Goal: Information Seeking & Learning: Learn about a topic

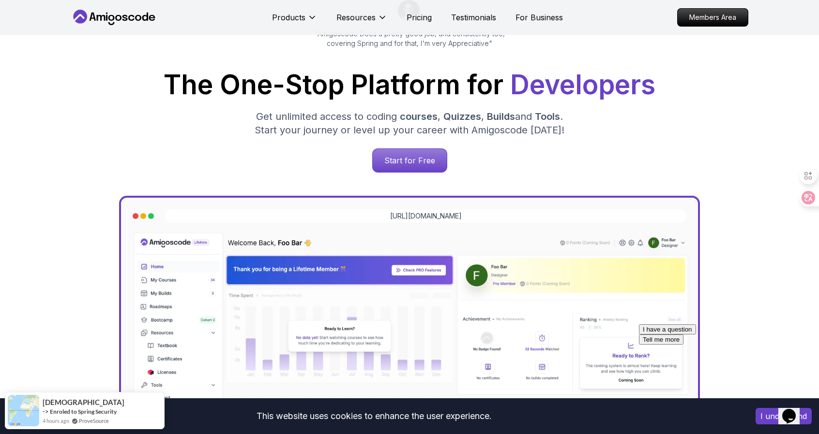
scroll to position [97, 0]
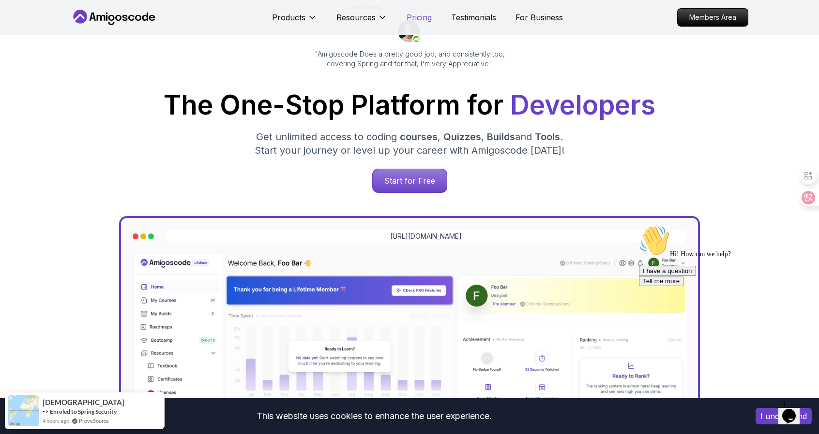
click at [410, 21] on p "Pricing" at bounding box center [418, 18] width 25 height 12
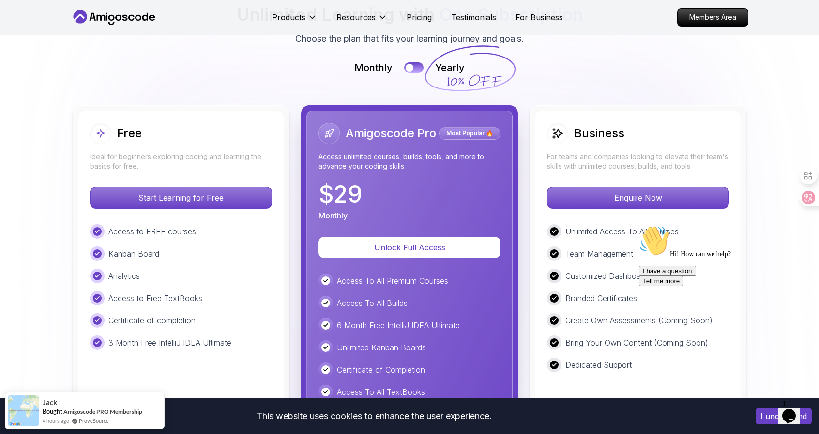
scroll to position [2174, 0]
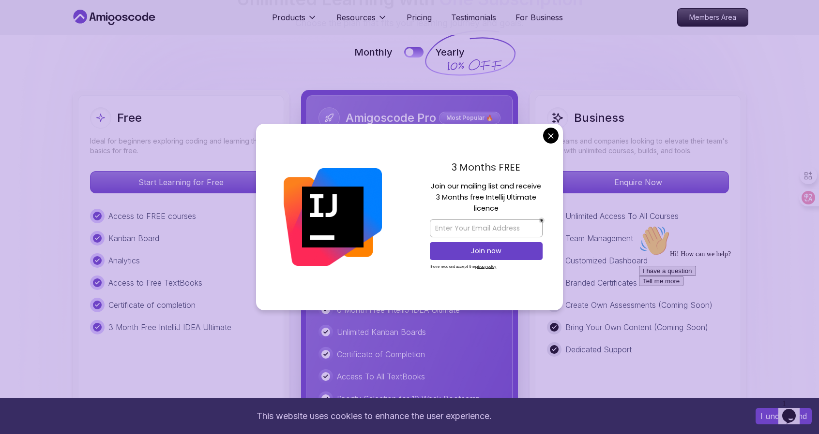
click at [543, 142] on div "3 Months FREE Join our mailing list and receive 3 Months free Intellij Ultimate…" at bounding box center [485, 217] width 153 height 187
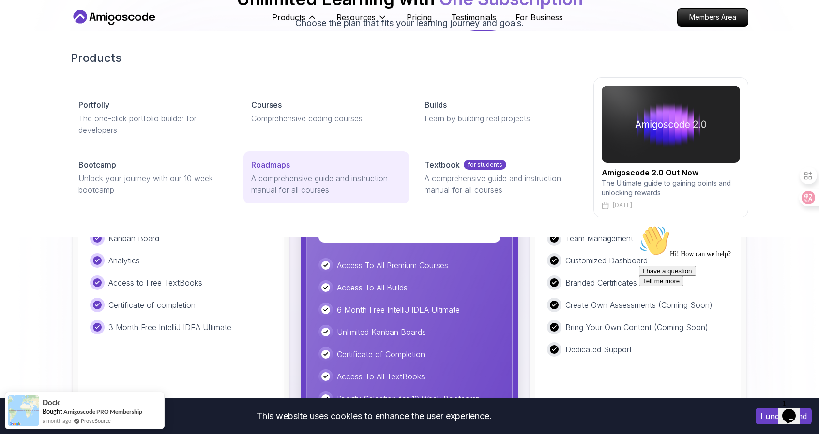
click at [277, 164] on p "Roadmaps" at bounding box center [270, 165] width 39 height 12
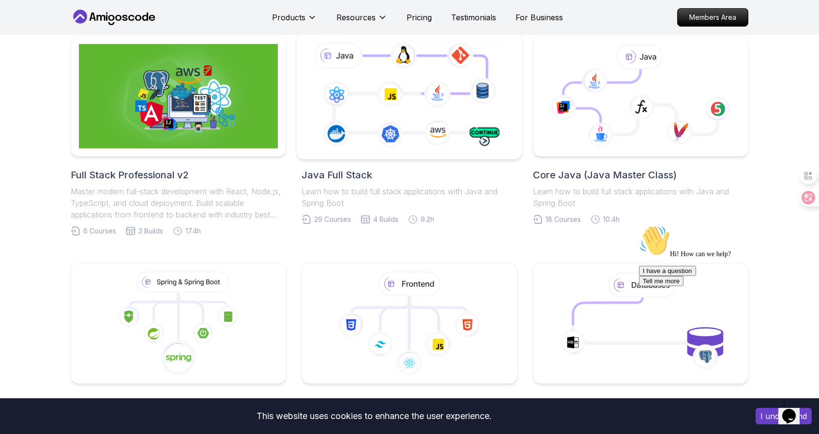
scroll to position [194, 0]
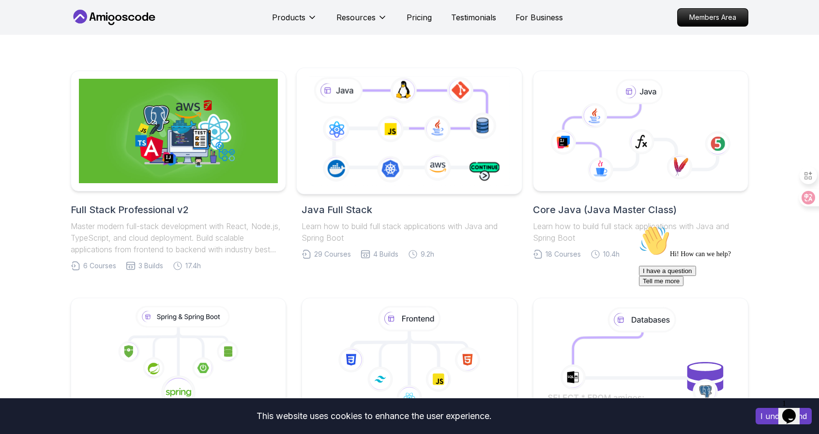
click at [432, 124] on icon at bounding box center [409, 131] width 205 height 114
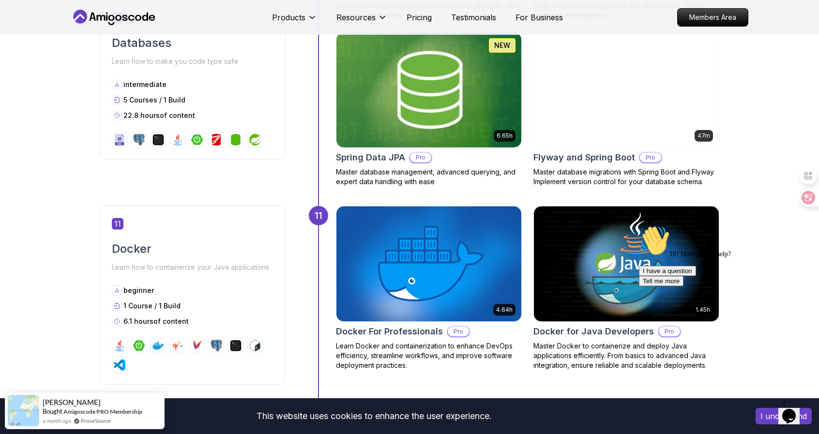
scroll to position [2806, 0]
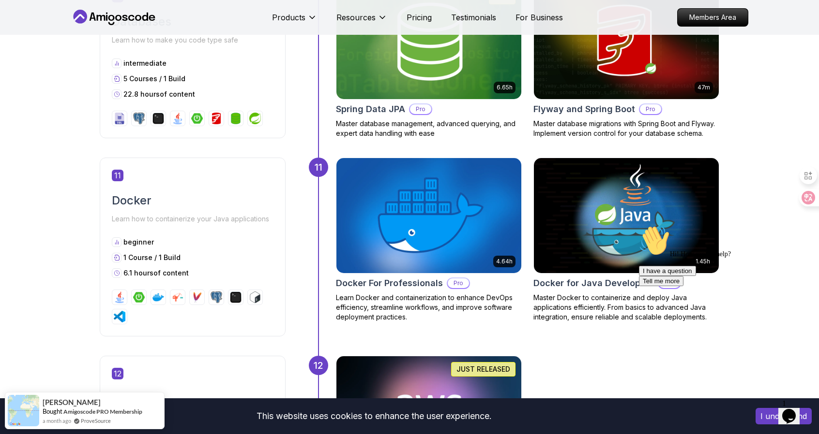
click at [639, 225] on icon "Chat attention grabber" at bounding box center [639, 225] width 0 height 0
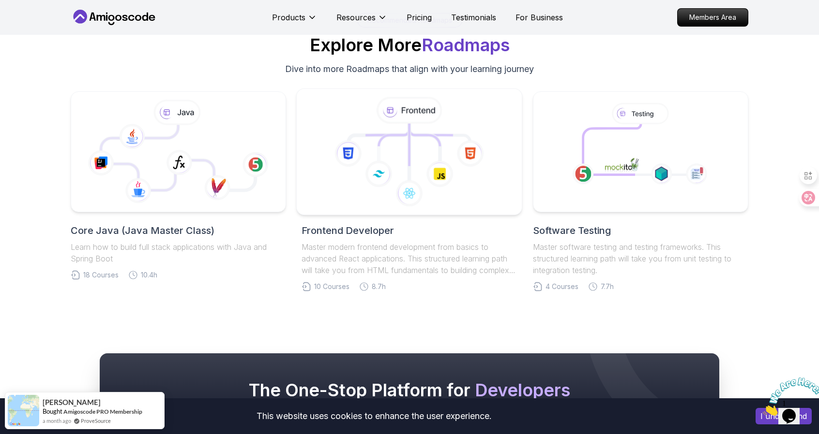
scroll to position [4402, 0]
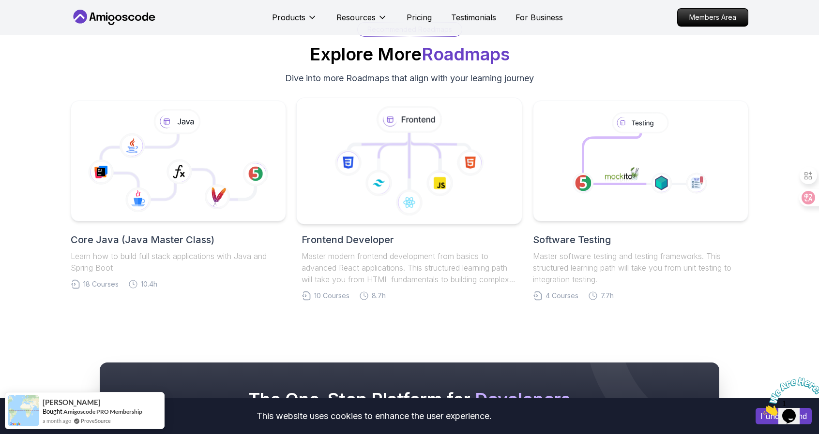
click at [502, 143] on icon at bounding box center [409, 161] width 209 height 110
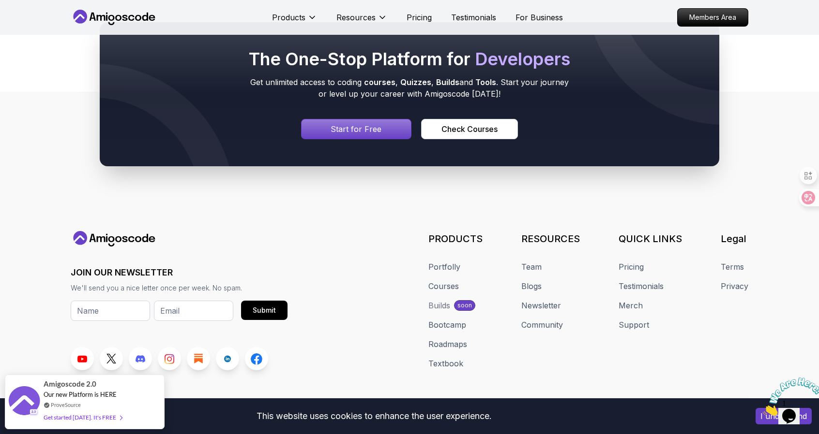
scroll to position [2315, 0]
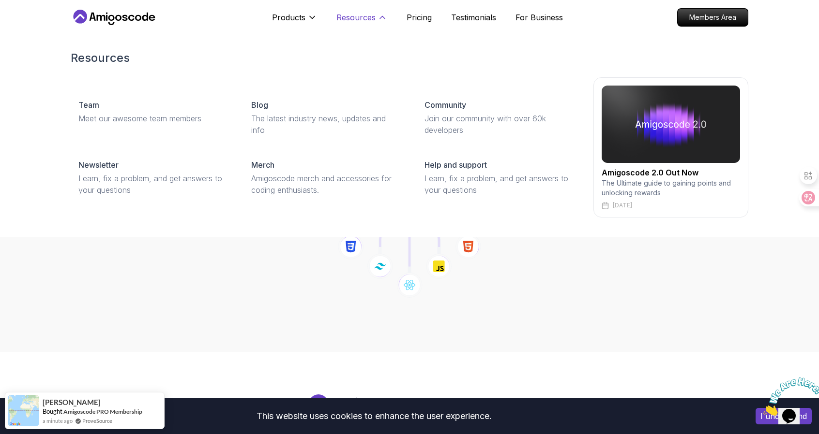
click at [338, 17] on p "Resources" at bounding box center [355, 18] width 39 height 12
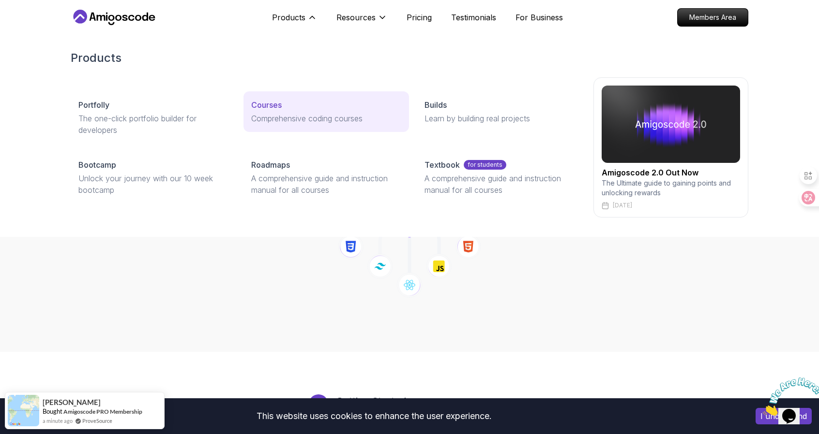
click at [290, 103] on div "Courses" at bounding box center [325, 105] width 149 height 12
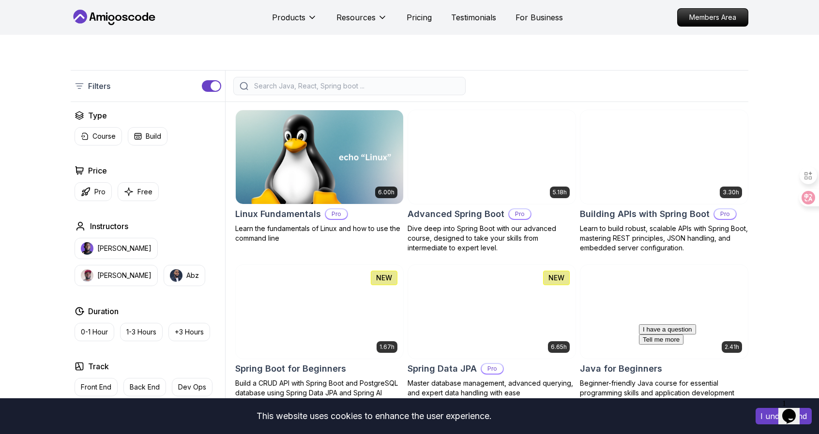
scroll to position [242, 0]
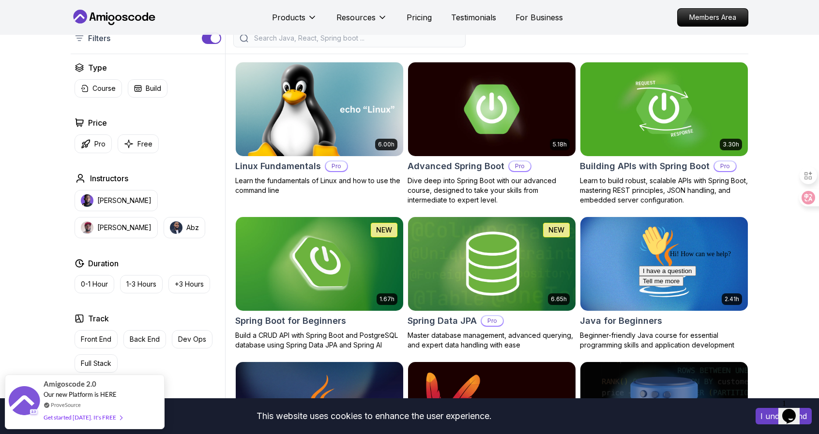
click at [302, 130] on img at bounding box center [319, 109] width 176 height 98
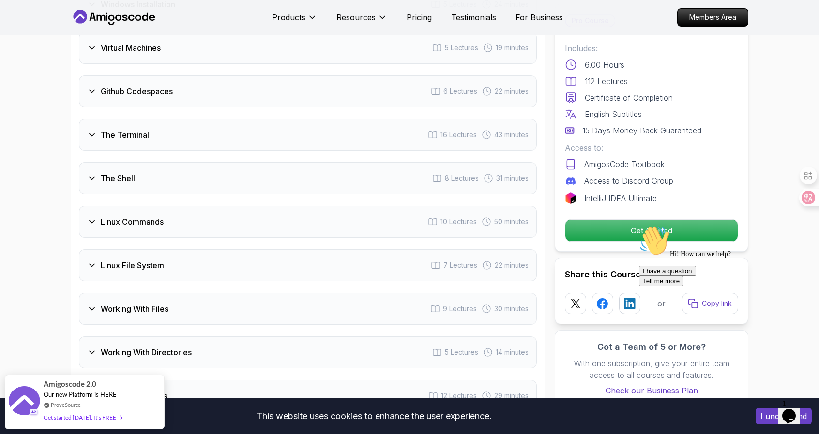
click at [358, 213] on div "Linux Commands 10 Lectures 50 minutes" at bounding box center [308, 222] width 458 height 32
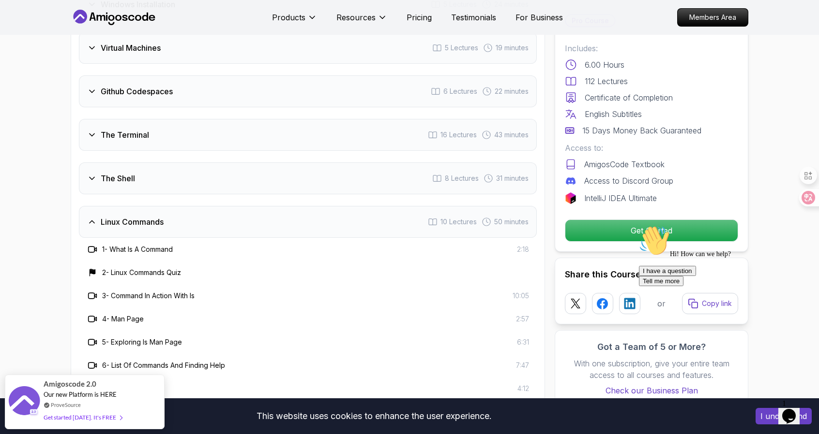
click at [165, 244] on div "1 - What Is A Command" at bounding box center [130, 250] width 86 height 12
click at [164, 245] on h3 "1 - What Is A Command" at bounding box center [137, 250] width 71 height 10
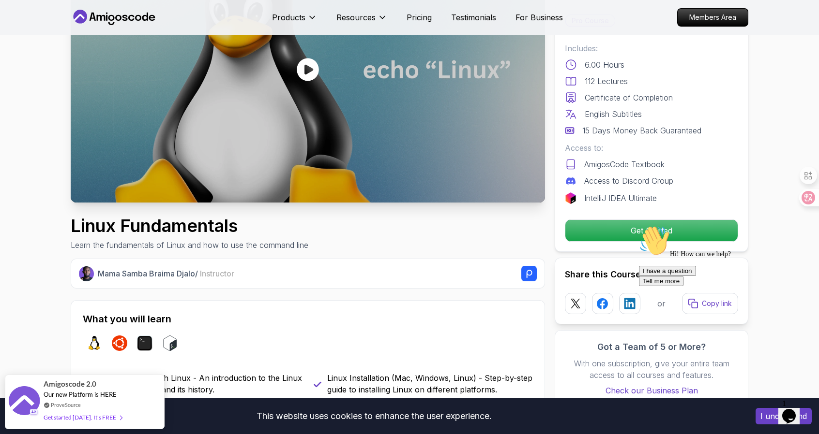
scroll to position [0, 0]
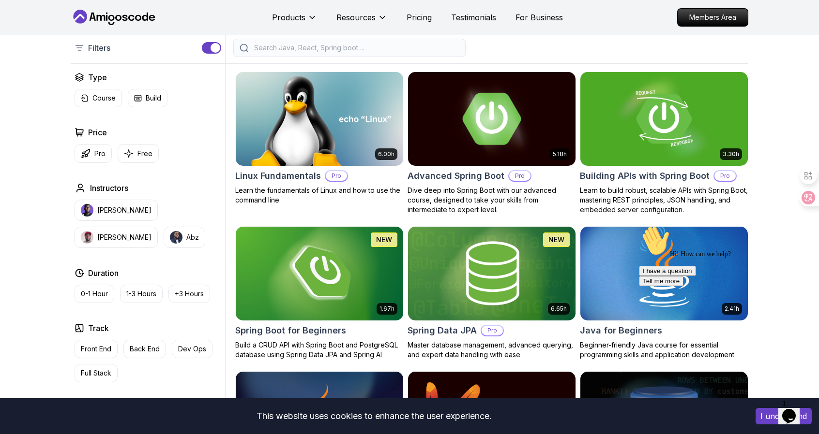
scroll to position [242, 0]
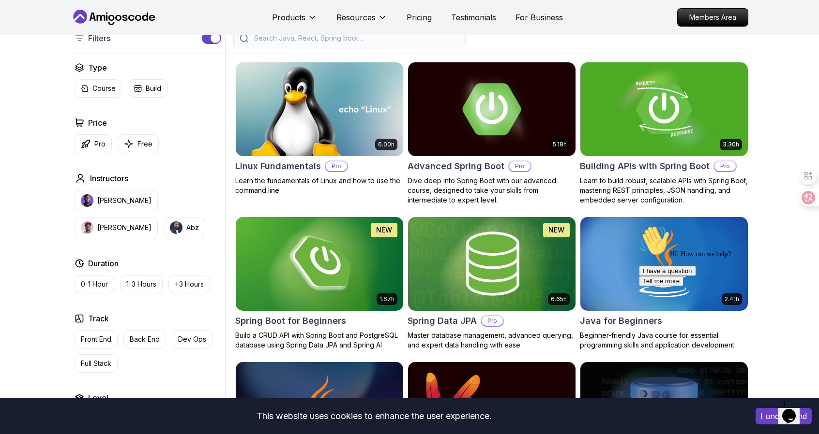
click at [528, 102] on img at bounding box center [491, 109] width 176 height 98
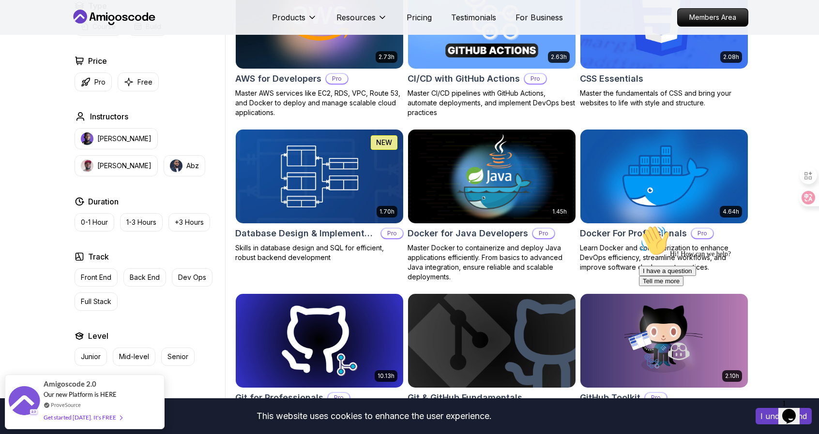
scroll to position [1064, 0]
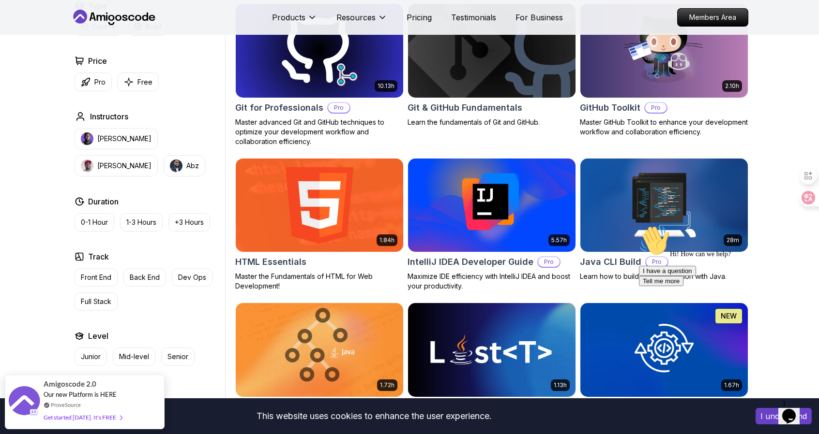
click at [274, 185] on img at bounding box center [319, 205] width 176 height 98
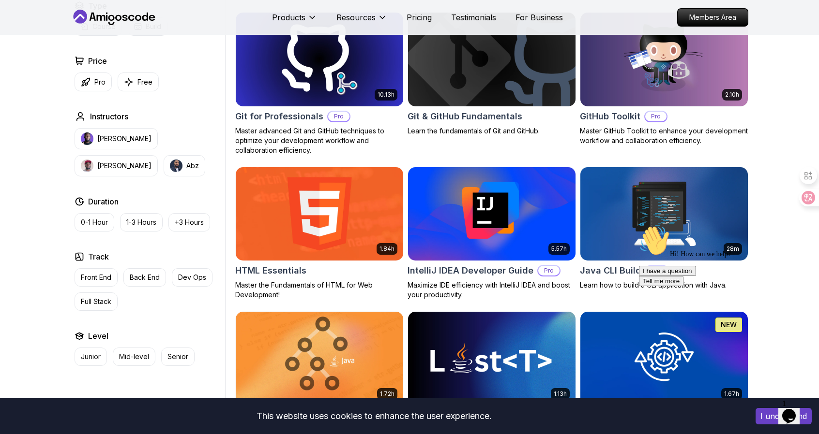
click at [288, 10] on div "Products" at bounding box center [294, 17] width 45 height 19
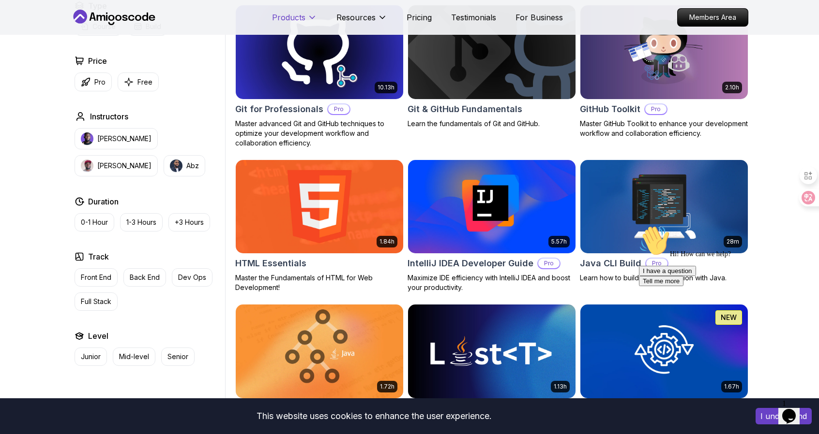
scroll to position [1064, 0]
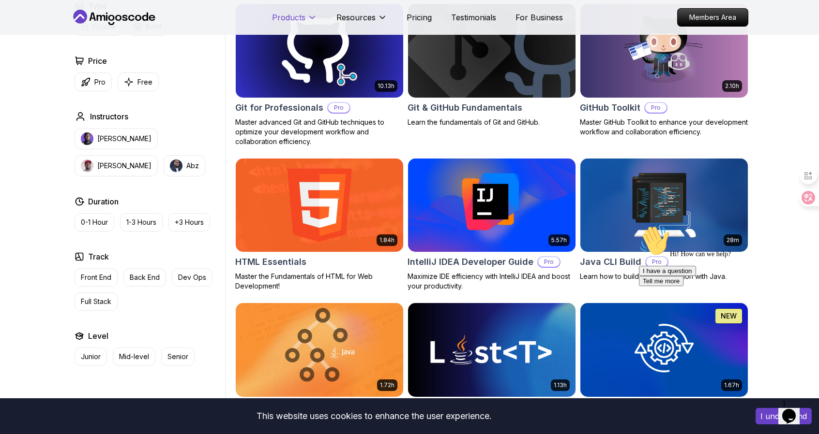
click at [291, 11] on div "Products" at bounding box center [294, 17] width 45 height 19
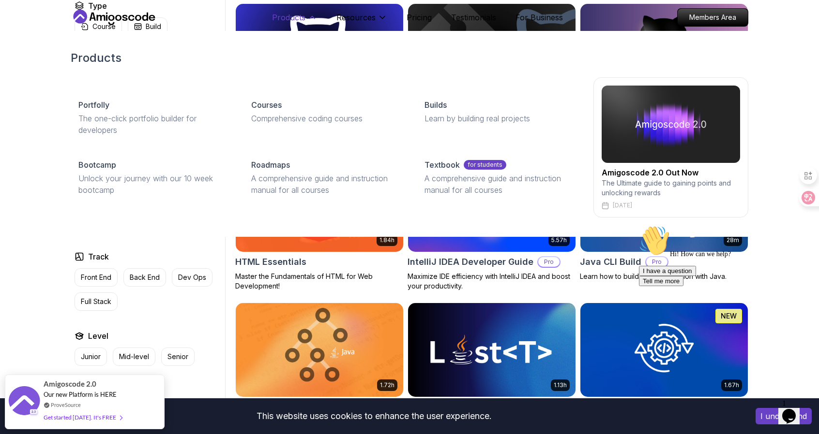
click at [290, 12] on p "Products" at bounding box center [288, 18] width 33 height 12
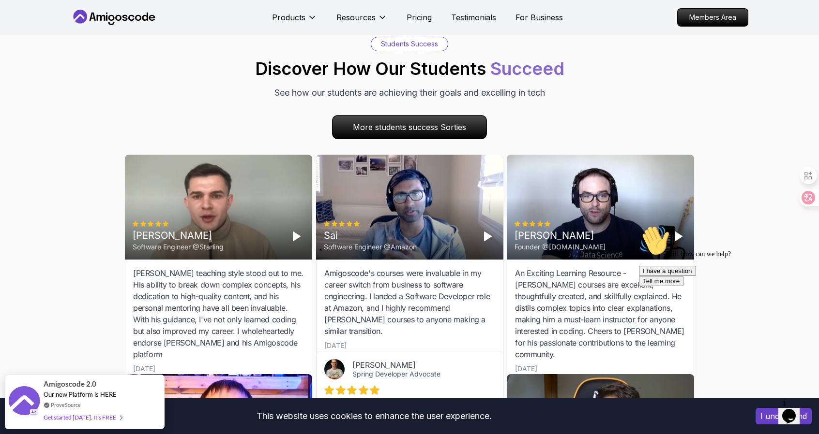
scroll to position [3361, 0]
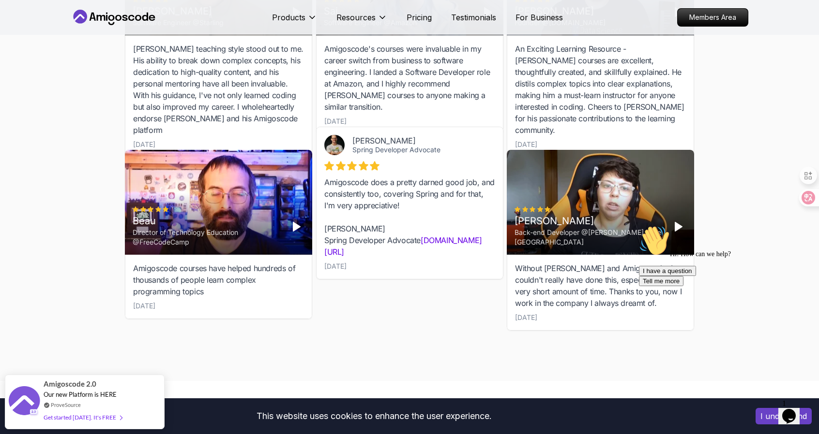
click at [284, 209] on div "Beau Director of Technology Education @FreeCodeCamp" at bounding box center [219, 227] width 172 height 41
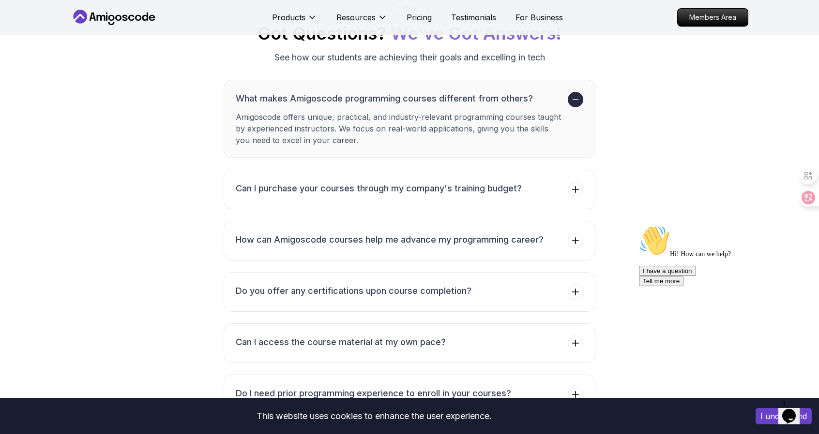
scroll to position [3748, 0]
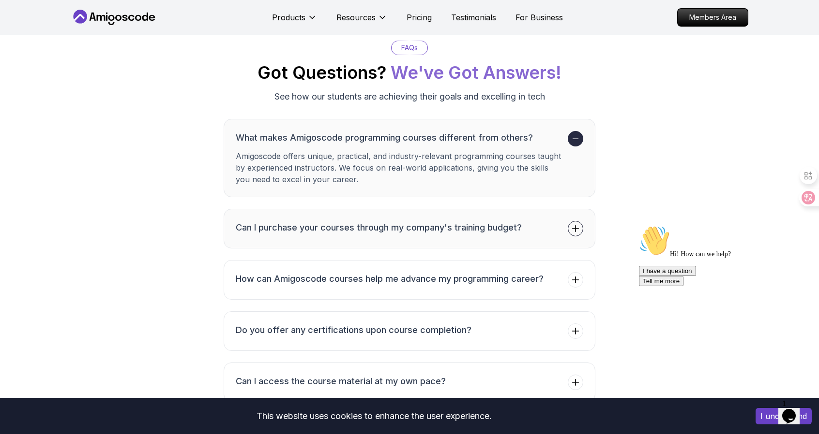
click at [474, 232] on button "Can I purchase your courses through my company's training budget?" at bounding box center [409, 229] width 372 height 40
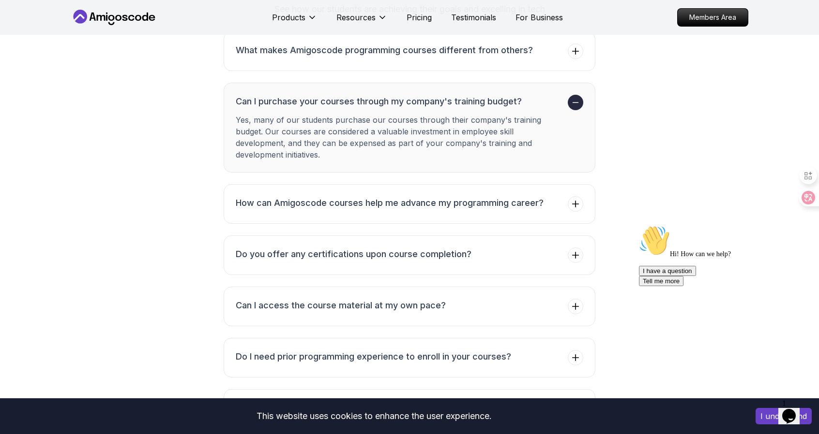
scroll to position [3942, 0]
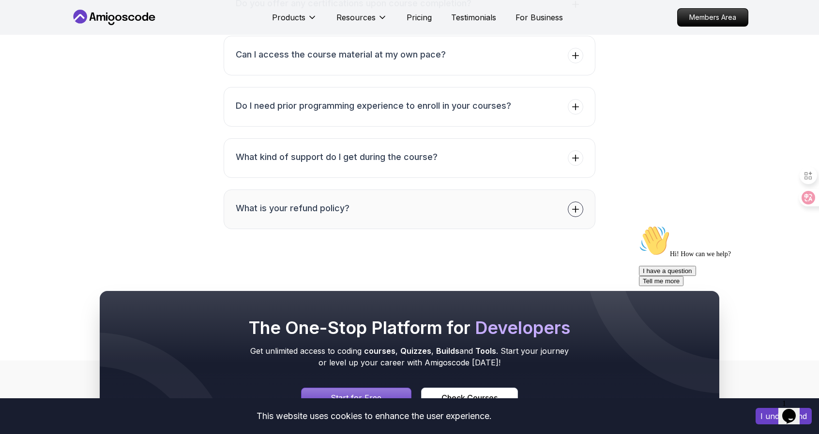
click at [402, 210] on button "What is your refund policy?" at bounding box center [409, 210] width 372 height 40
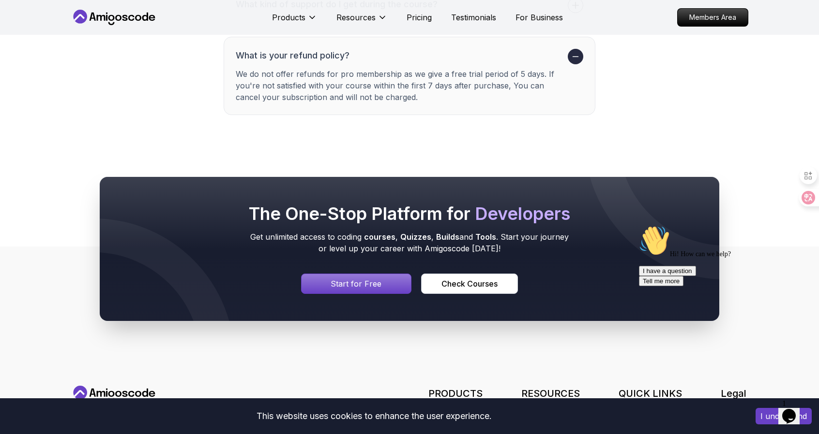
scroll to position [4133, 0]
